Goal: Transaction & Acquisition: Purchase product/service

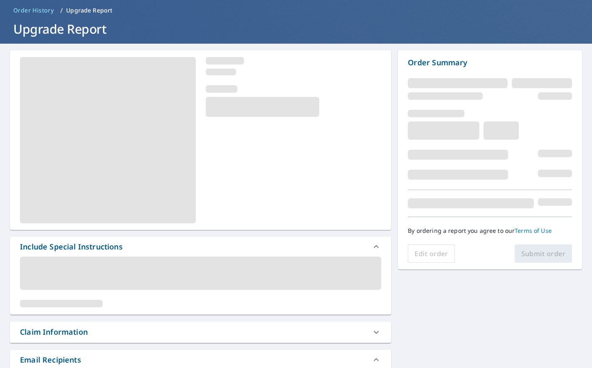
scroll to position [34, 0]
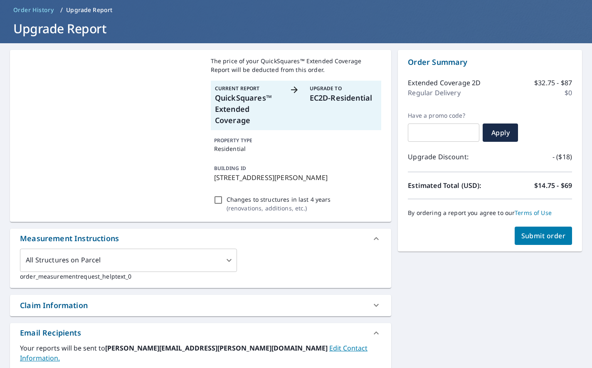
click at [531, 225] on div "By ordering a report you agree to our Terms of Use" at bounding box center [490, 212] width 164 height 27
click at [534, 236] on span "Submit order" at bounding box center [543, 235] width 44 height 9
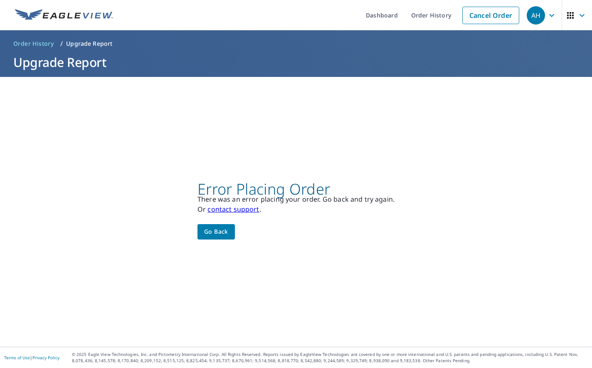
scroll to position [0, 0]
click at [215, 225] on button "Go back" at bounding box center [216, 231] width 37 height 15
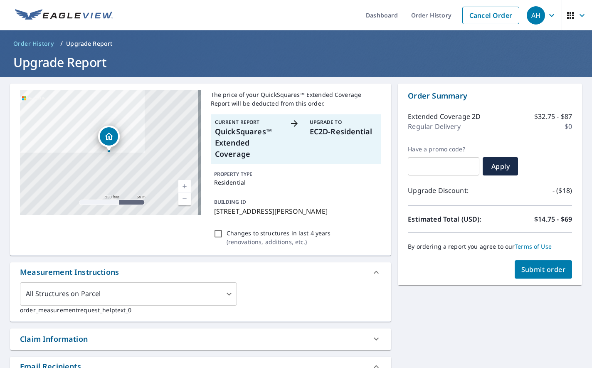
click at [555, 267] on span "Submit order" at bounding box center [543, 269] width 44 height 9
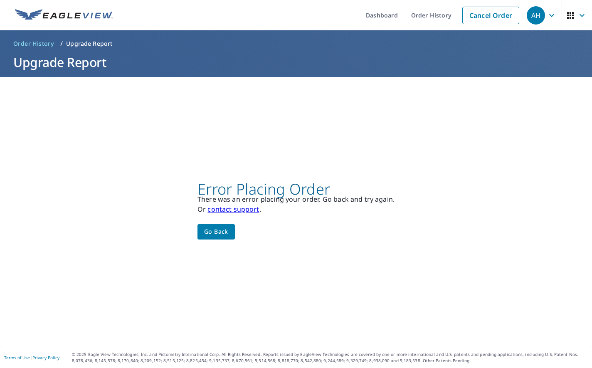
click at [233, 225] on div "Error Placing Order There was an error placing your order. Go back and try agai…" at bounding box center [296, 211] width 197 height 55
click at [212, 236] on span "Go back" at bounding box center [216, 232] width 24 height 10
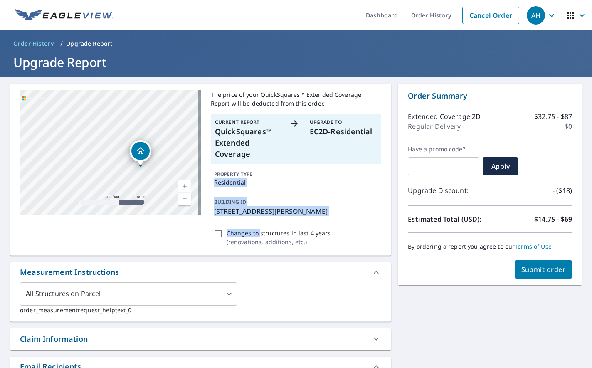
drag, startPoint x: 256, startPoint y: 230, endPoint x: 264, endPoint y: 172, distance: 57.9
click at [264, 172] on div "The price of your QuickSquares™ Extended Coverage Report will be deducted from …" at bounding box center [296, 169] width 171 height 158
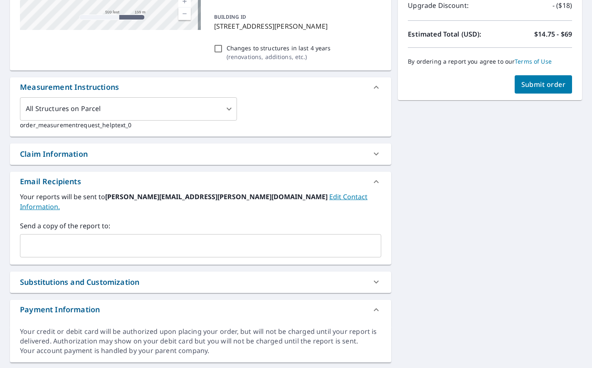
scroll to position [197, 0]
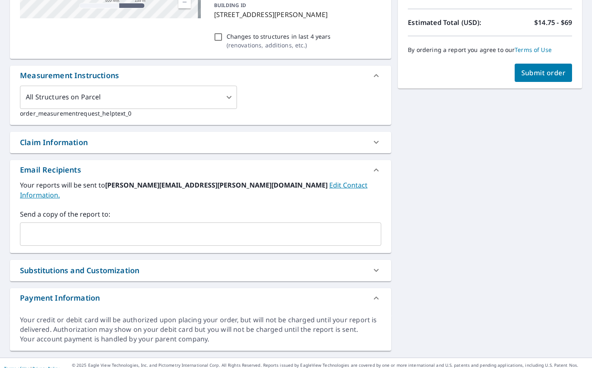
drag, startPoint x: 273, startPoint y: 251, endPoint x: 446, endPoint y: 277, distance: 174.9
click at [446, 277] on div "1222 Westfall Rd Superior, MT 59872 Aerial Road A standard road map Aerial A de…" at bounding box center [296, 118] width 592 height 477
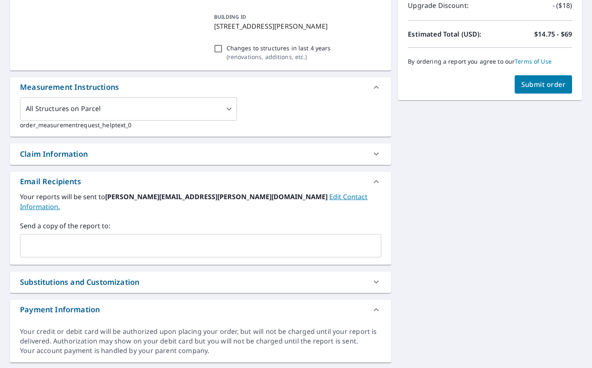
scroll to position [186, 0]
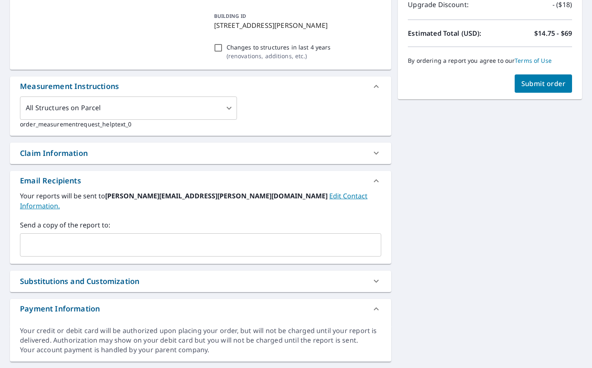
click at [521, 86] on span "Submit order" at bounding box center [543, 83] width 44 height 9
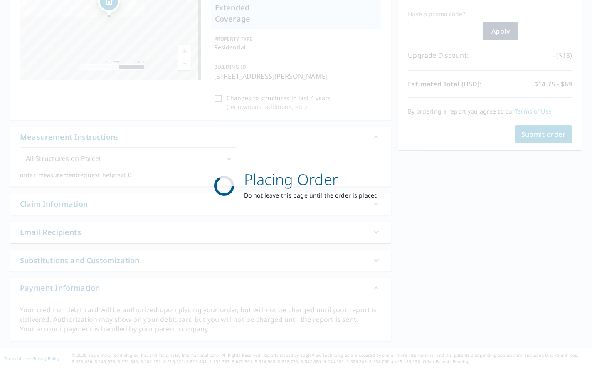
scroll to position [0, 0]
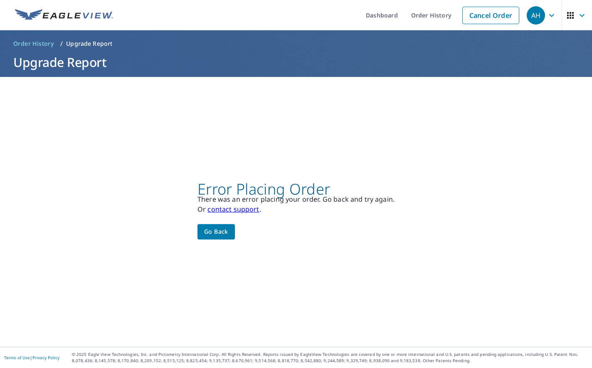
click at [18, 123] on div "Error Placing Order There was an error placing your order. Go back and try agai…" at bounding box center [296, 212] width 592 height 270
